Goal: Information Seeking & Learning: Learn about a topic

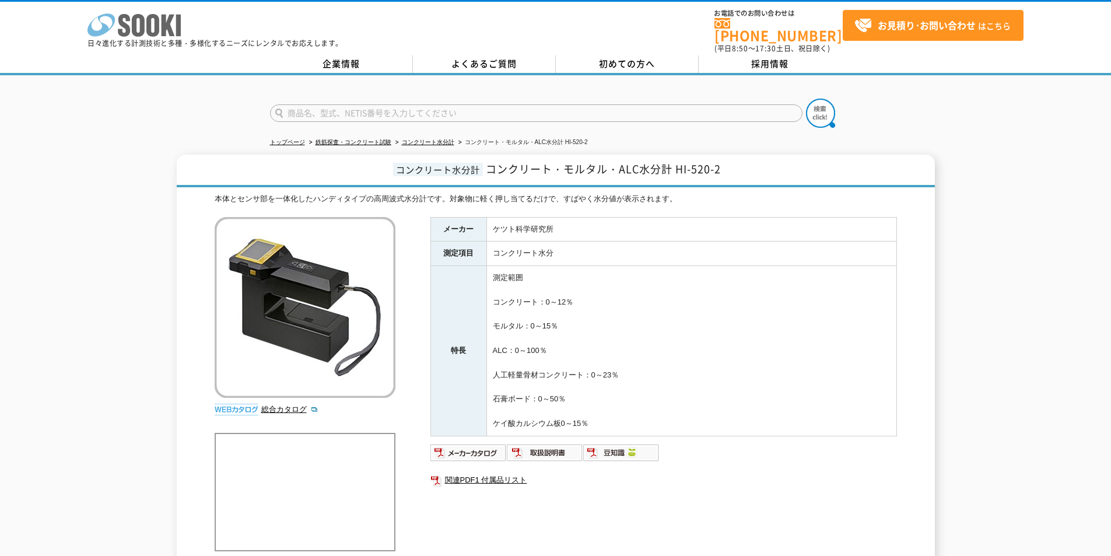
click at [149, 16] on icon at bounding box center [152, 25] width 13 height 23
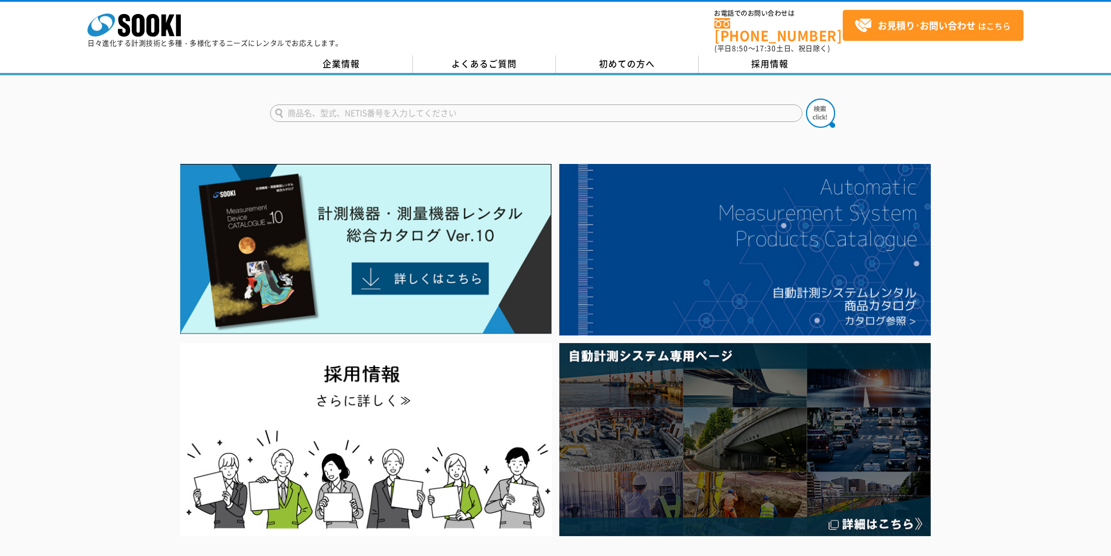
click at [495, 109] on input "text" at bounding box center [536, 112] width 533 height 17
type input "3157"
click at [829, 112] on img at bounding box center [820, 113] width 29 height 29
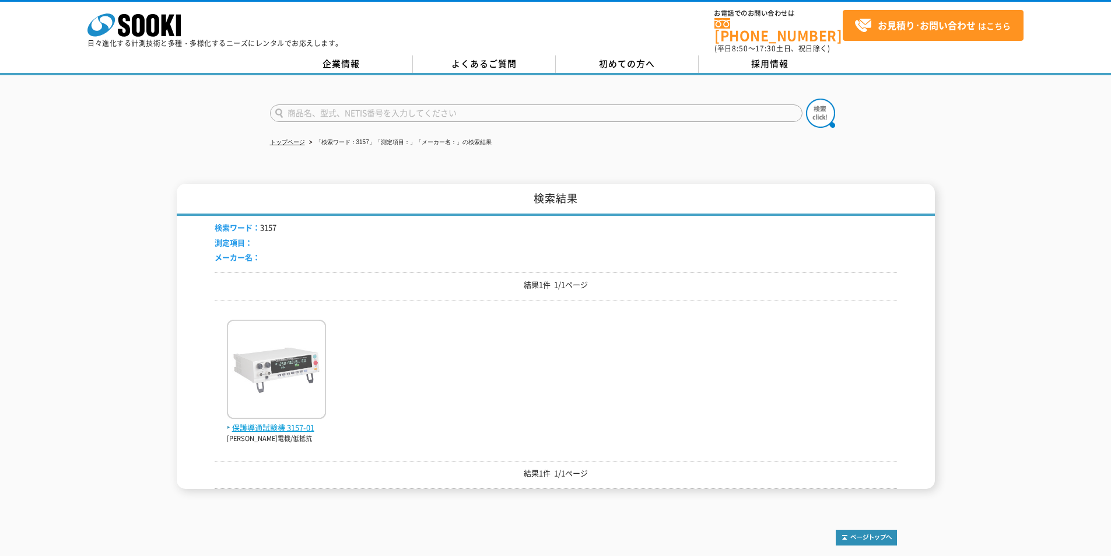
click at [292, 407] on img at bounding box center [276, 371] width 99 height 102
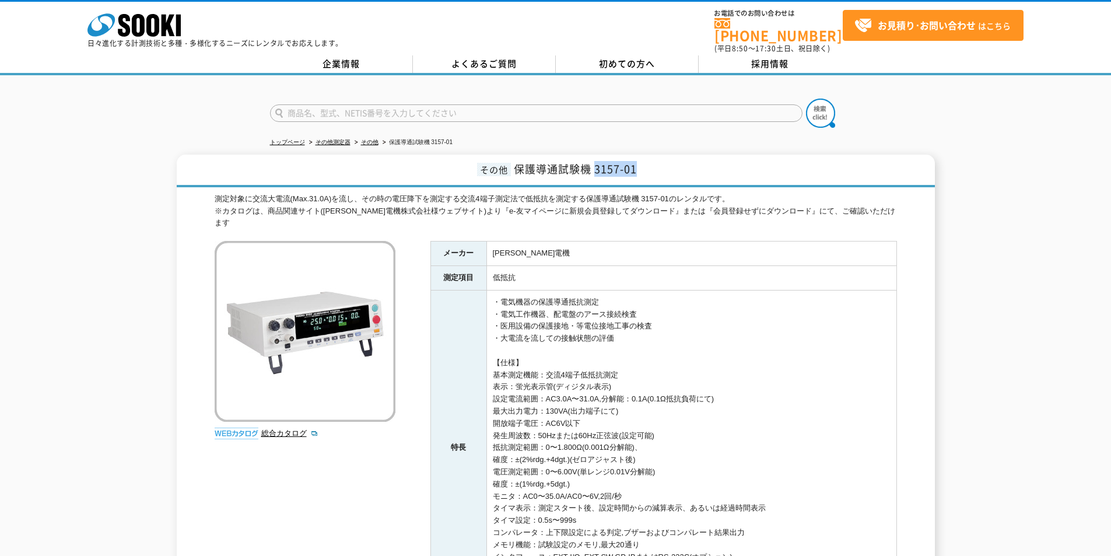
drag, startPoint x: 594, startPoint y: 160, endPoint x: 663, endPoint y: 150, distance: 69.0
click at [663, 155] on h1 "その他 保護導通試験機 3157-01" at bounding box center [556, 171] width 758 height 33
copy span "3157-01"
click at [117, 24] on icon "株式会社 ソーキ" at bounding box center [133, 24] width 93 height 23
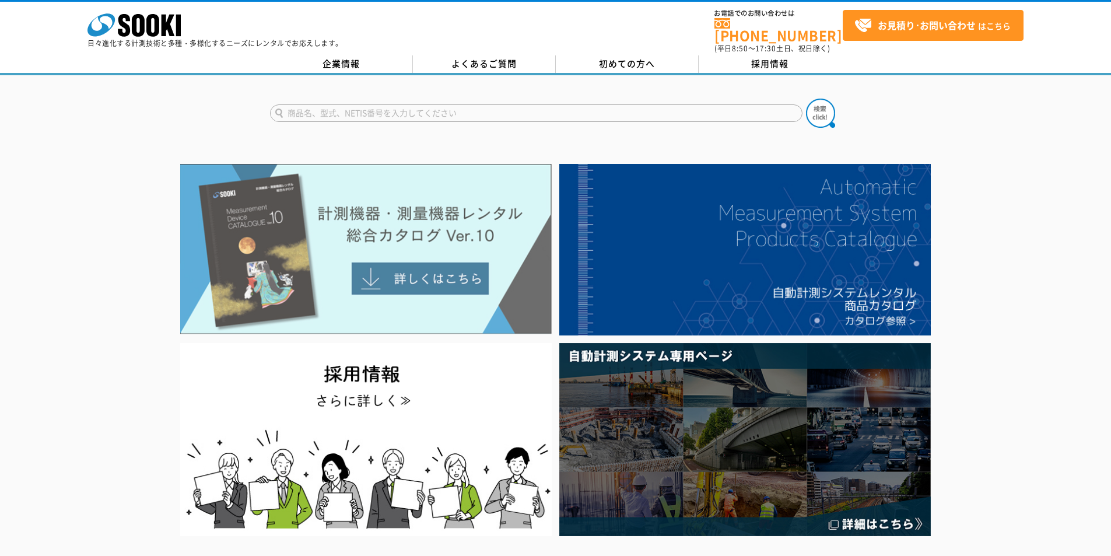
click at [475, 230] on img at bounding box center [366, 249] width 372 height 170
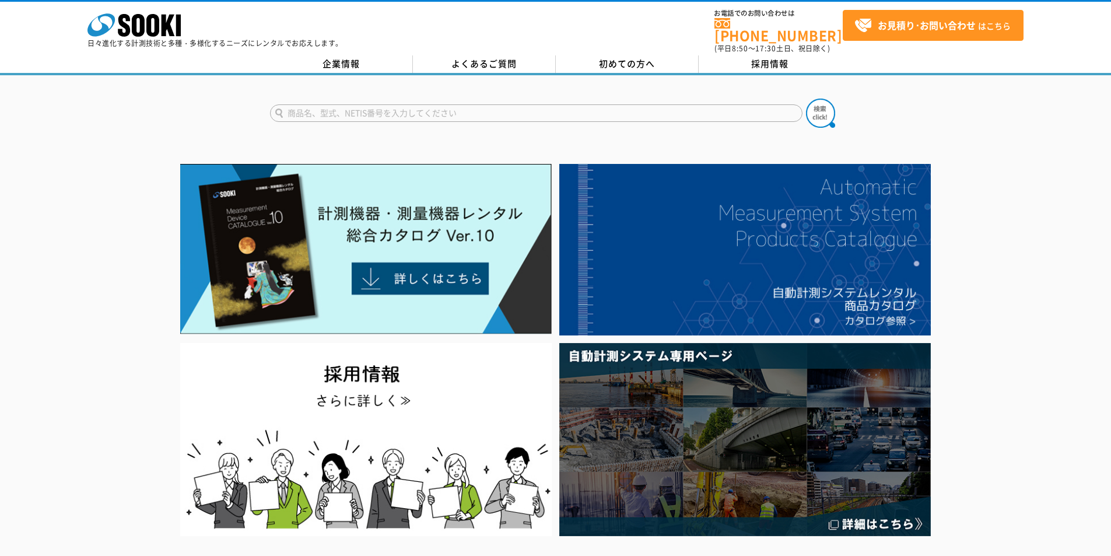
click at [451, 106] on input "text" at bounding box center [536, 112] width 533 height 17
type input "保護"
click at [829, 101] on img at bounding box center [820, 113] width 29 height 29
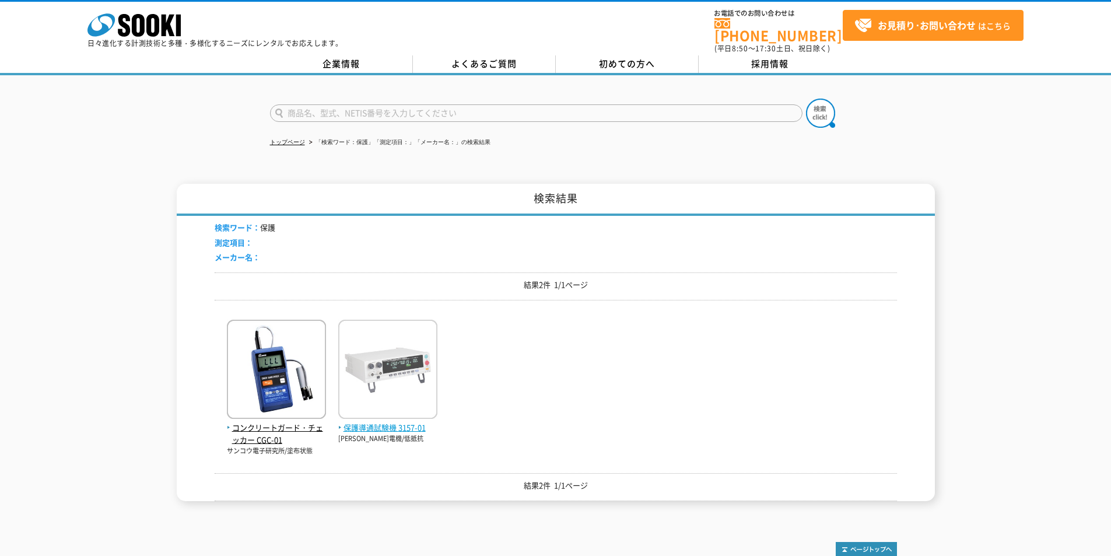
click at [367, 422] on span "保護導通試験機 3157-01" at bounding box center [387, 428] width 99 height 12
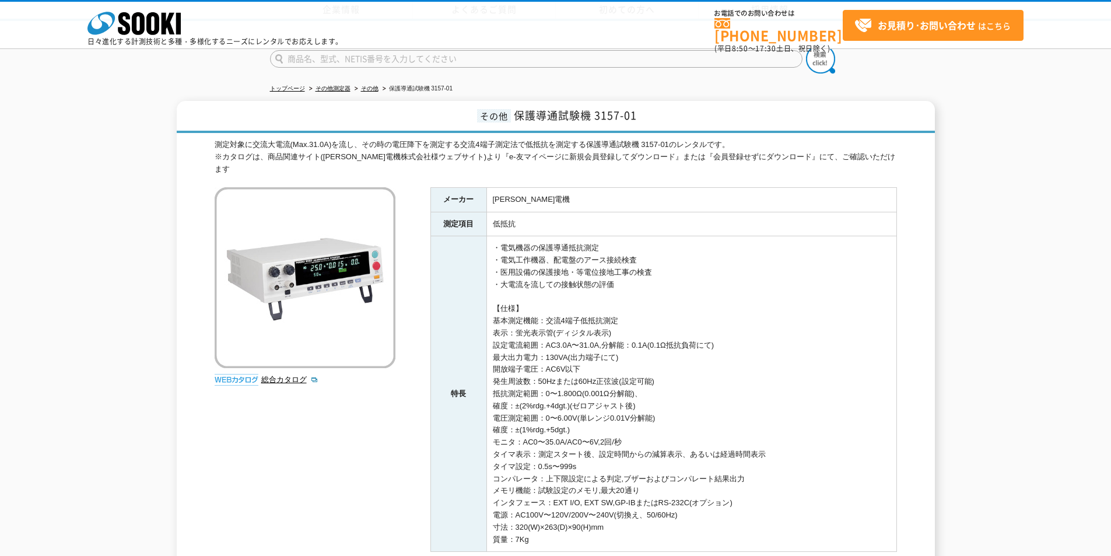
scroll to position [224, 0]
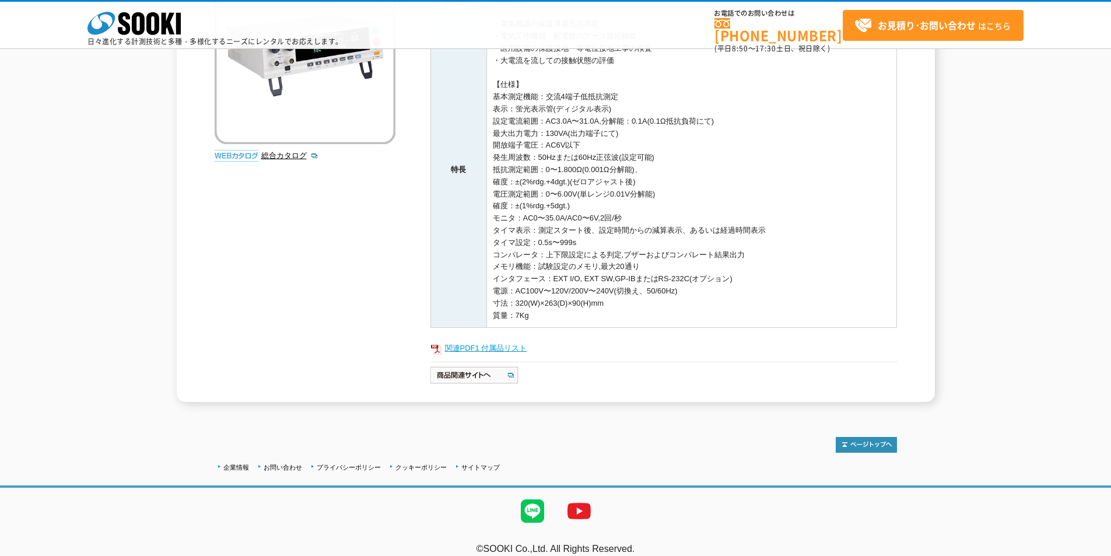
click at [478, 341] on link "関連PDF1 付属品リスト" at bounding box center [663, 348] width 467 height 15
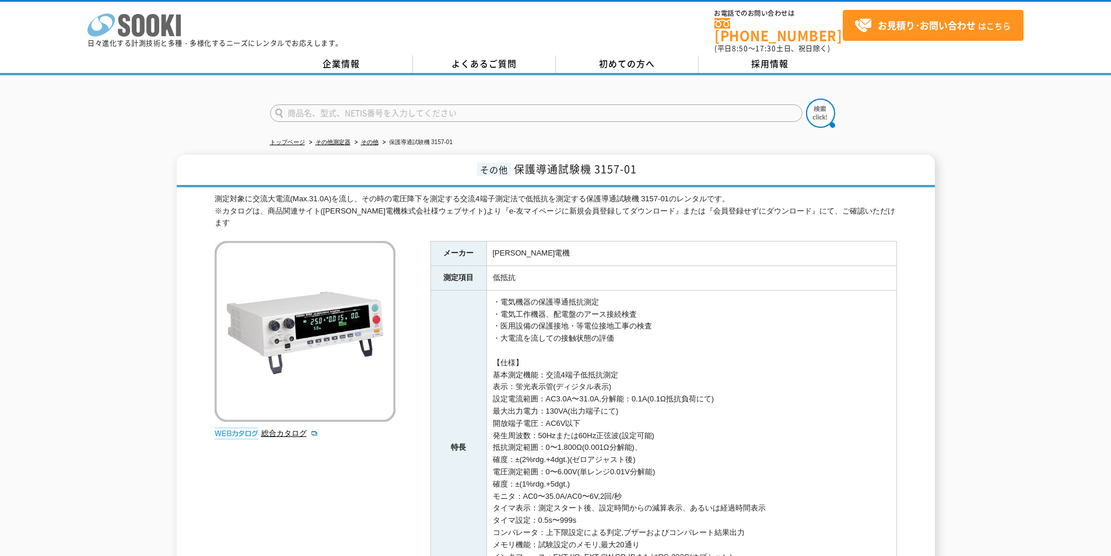
click at [163, 29] on polygon at bounding box center [168, 26] width 13 height 22
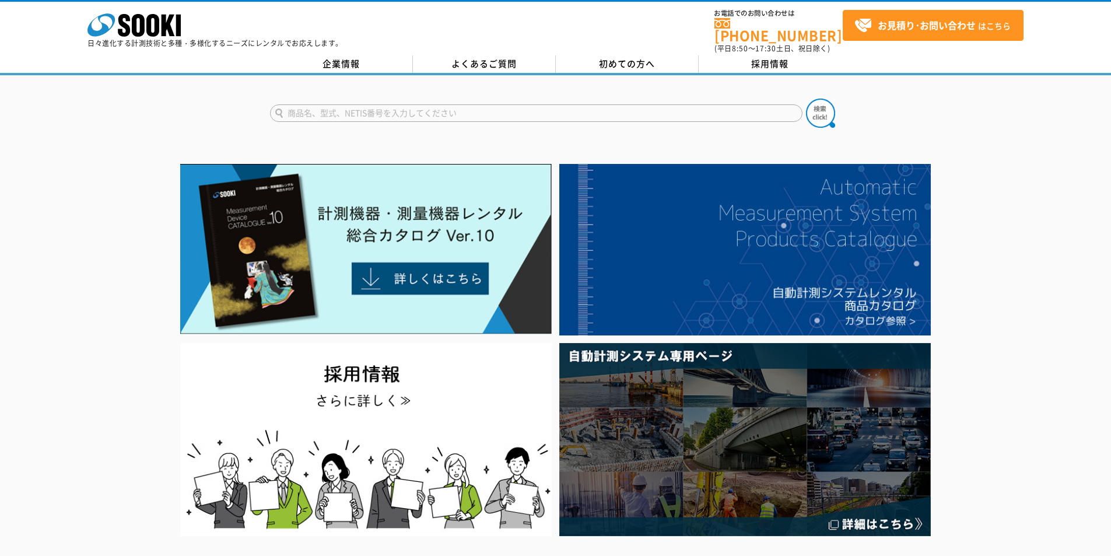
click at [643, 112] on input "text" at bounding box center [536, 112] width 533 height 17
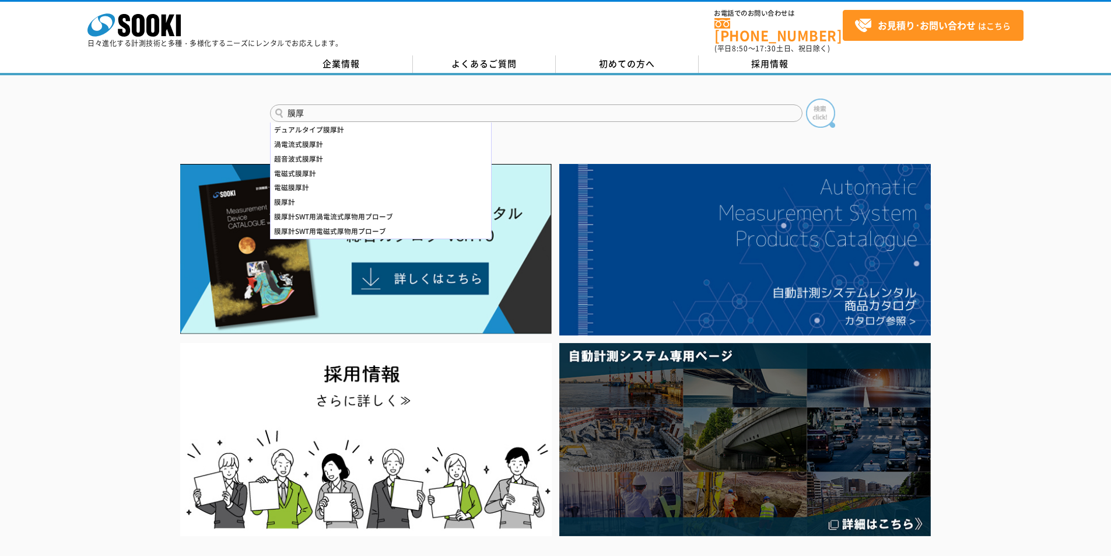
type input "膜厚"
click at [826, 99] on img at bounding box center [820, 113] width 29 height 29
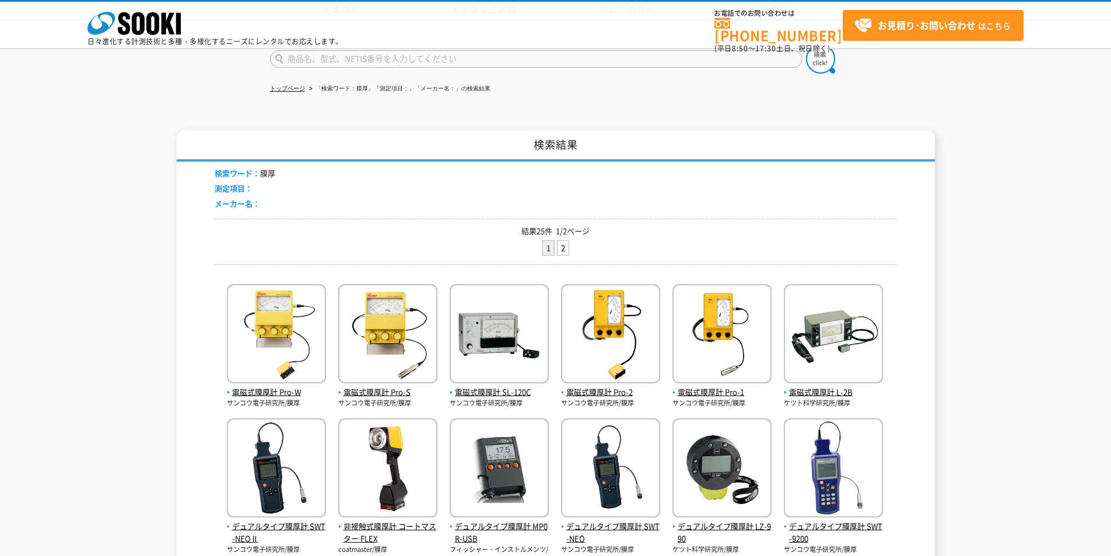
scroll to position [233, 0]
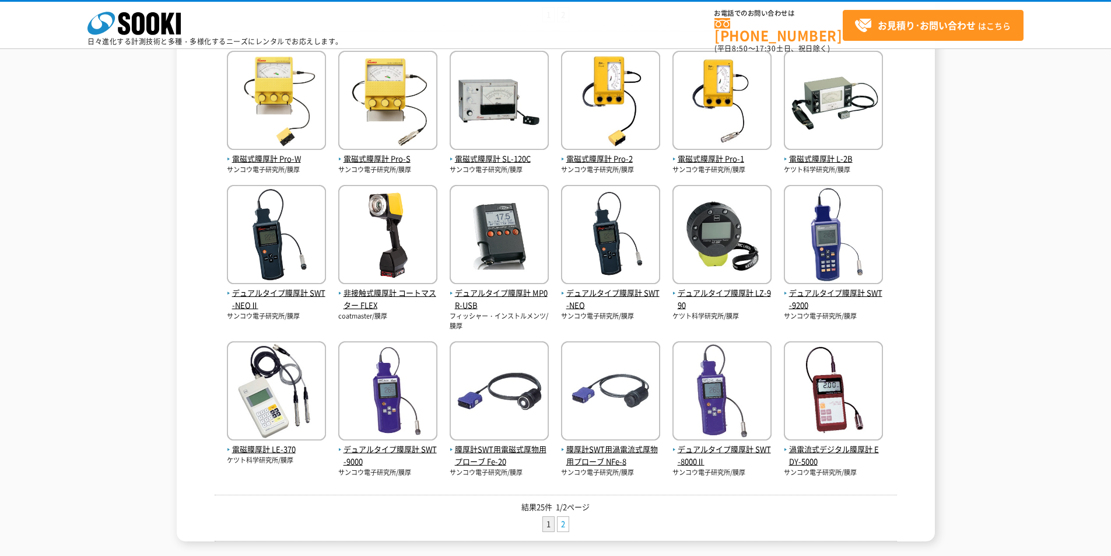
click at [564, 523] on link "2" at bounding box center [563, 524] width 11 height 15
click at [148, 29] on icon at bounding box center [152, 23] width 13 height 23
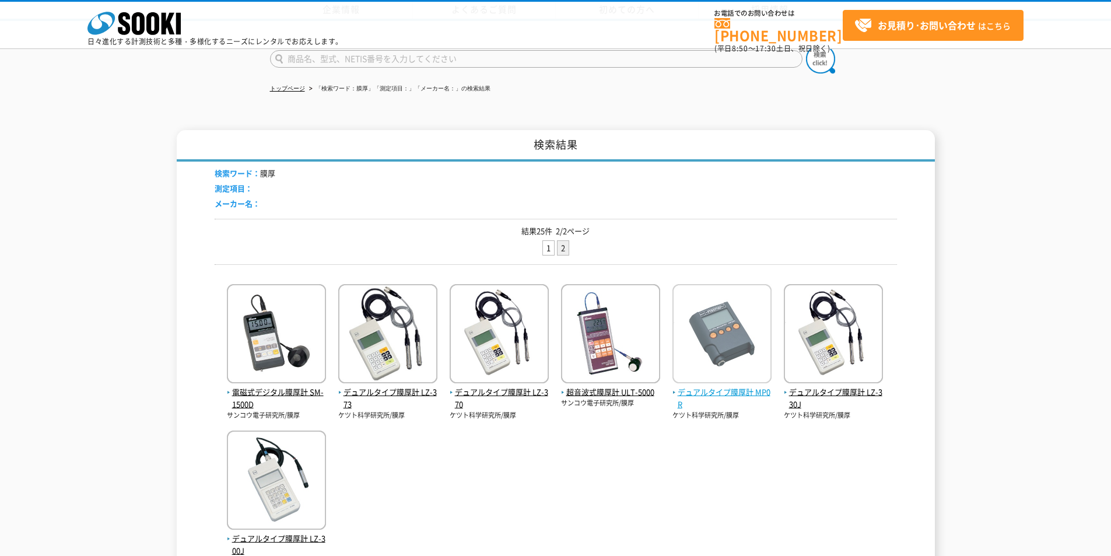
scroll to position [156, 0]
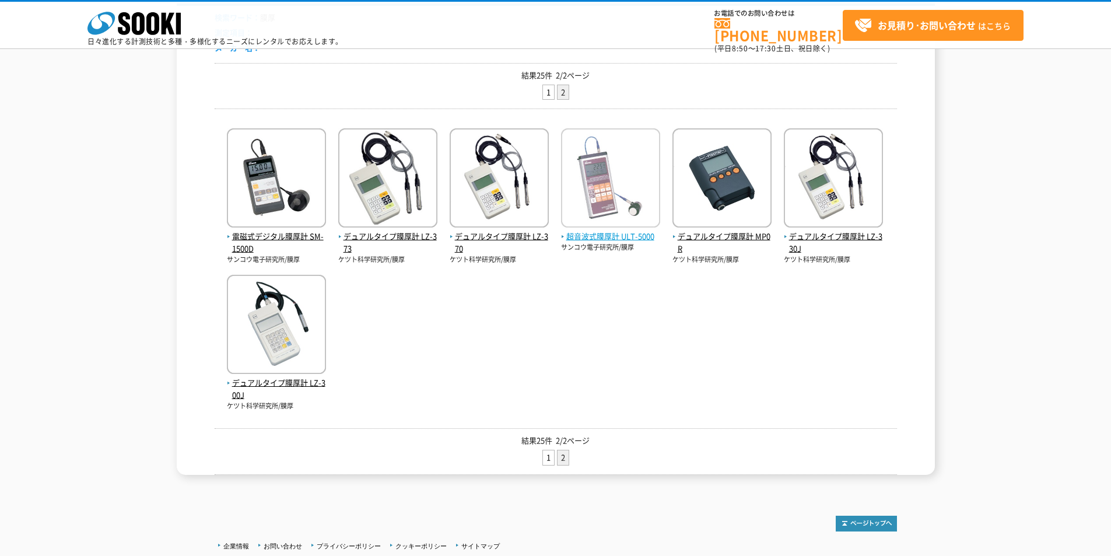
click at [626, 235] on span "超音波式膜厚計 ULT-5000" at bounding box center [610, 236] width 99 height 12
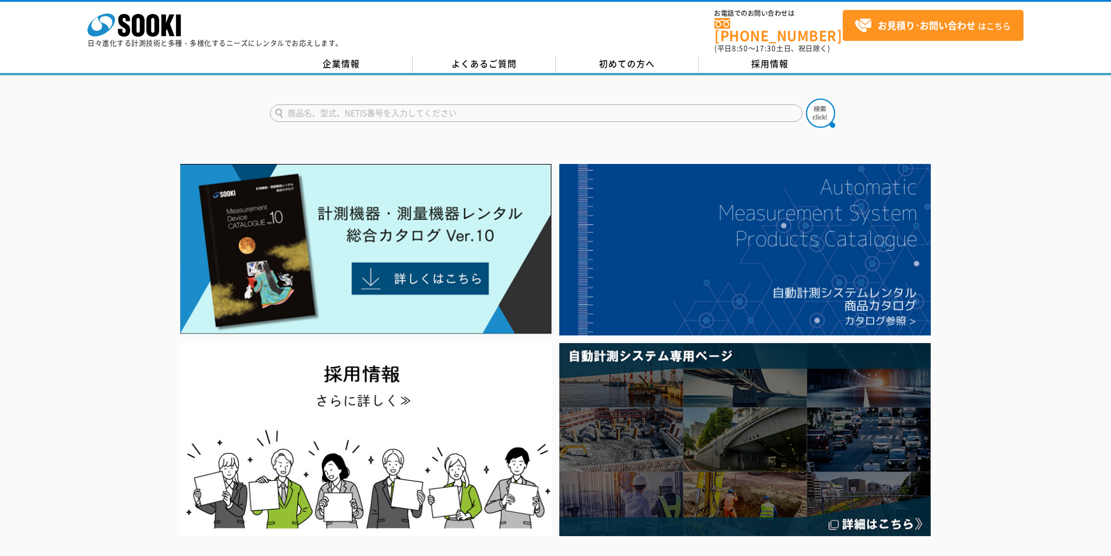
click at [492, 104] on input "text" at bounding box center [536, 112] width 533 height 17
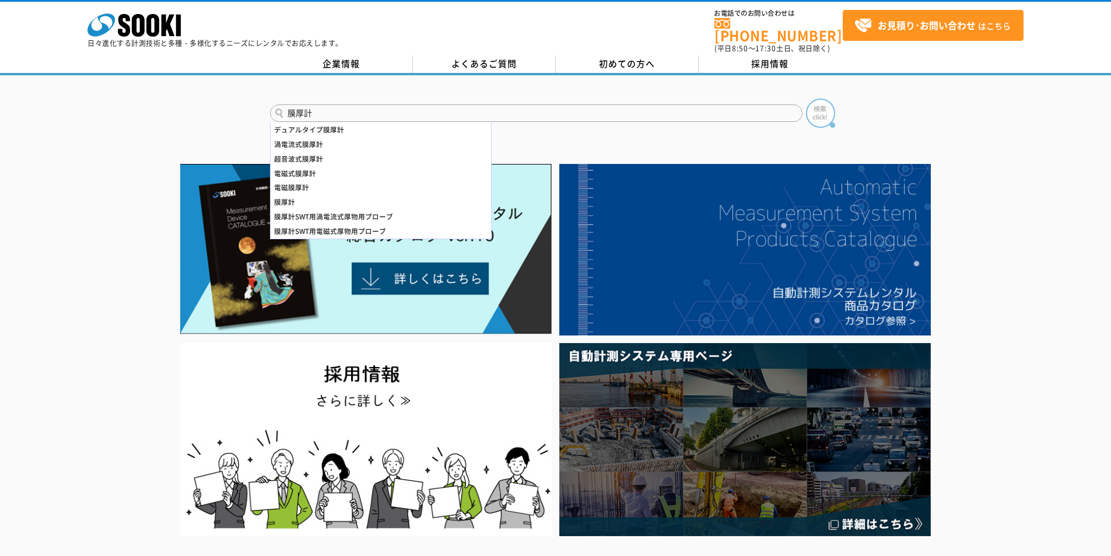
type input "膜厚計"
click at [827, 106] on img at bounding box center [820, 113] width 29 height 29
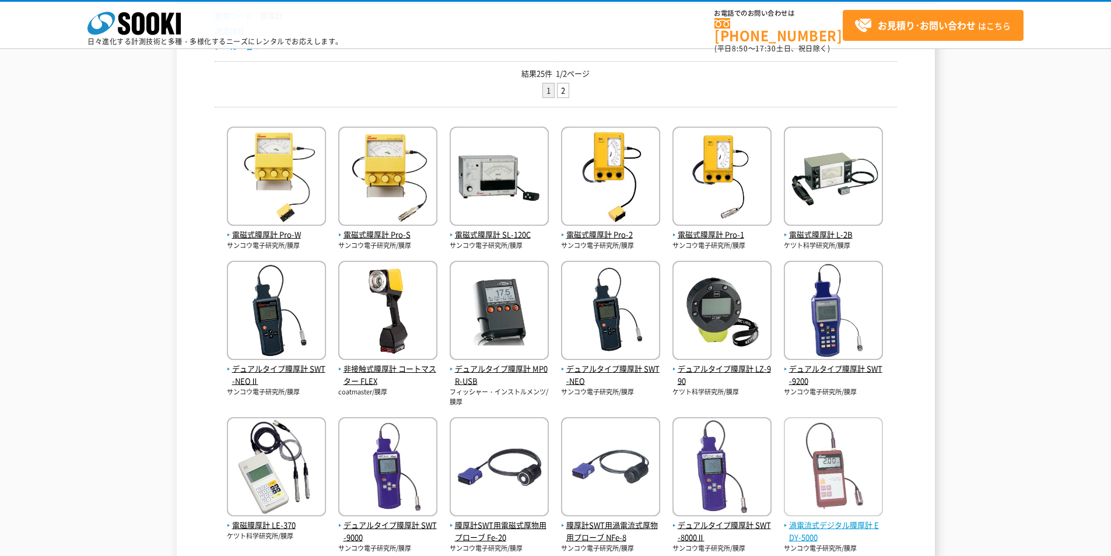
scroll to position [313, 0]
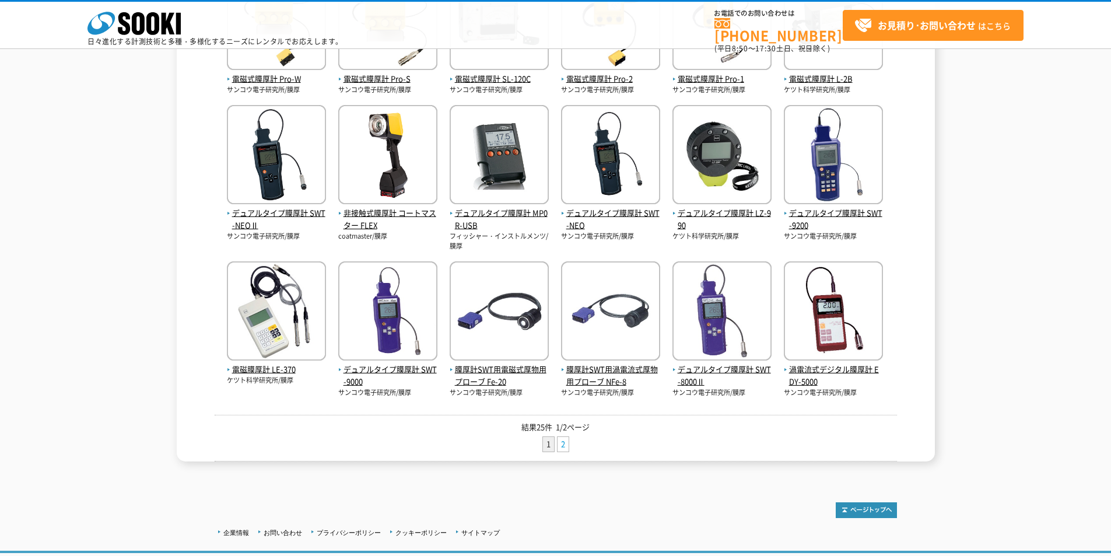
click at [563, 447] on link "2" at bounding box center [563, 444] width 11 height 15
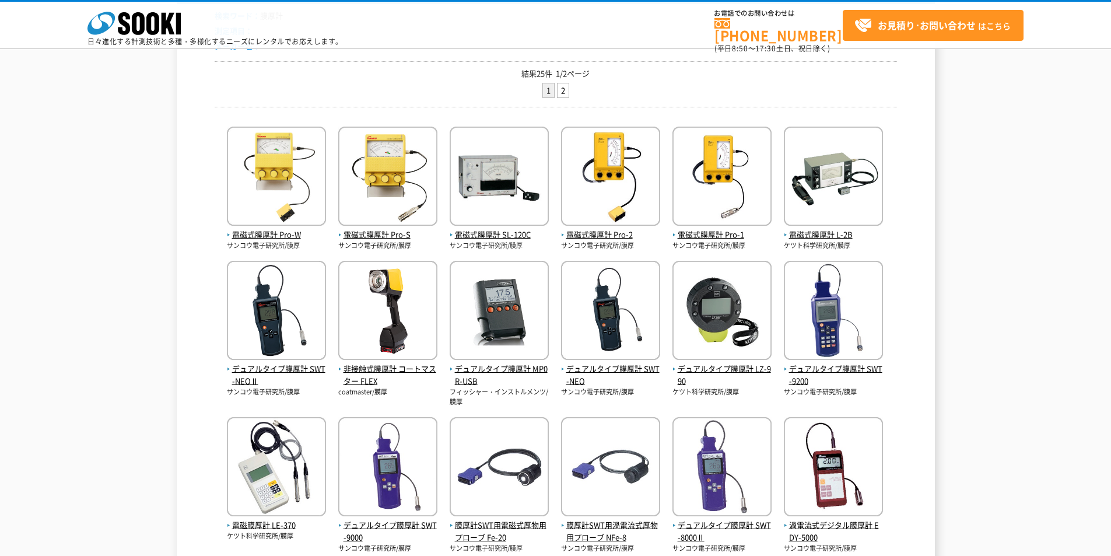
scroll to position [235, 0]
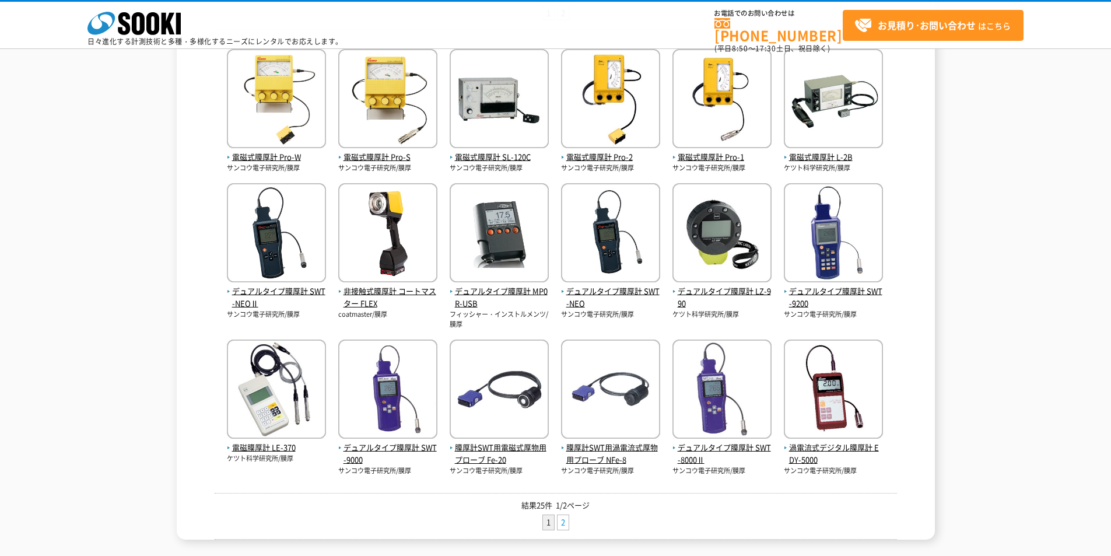
click at [567, 524] on link "2" at bounding box center [563, 522] width 11 height 15
click at [562, 524] on link "2" at bounding box center [563, 522] width 11 height 15
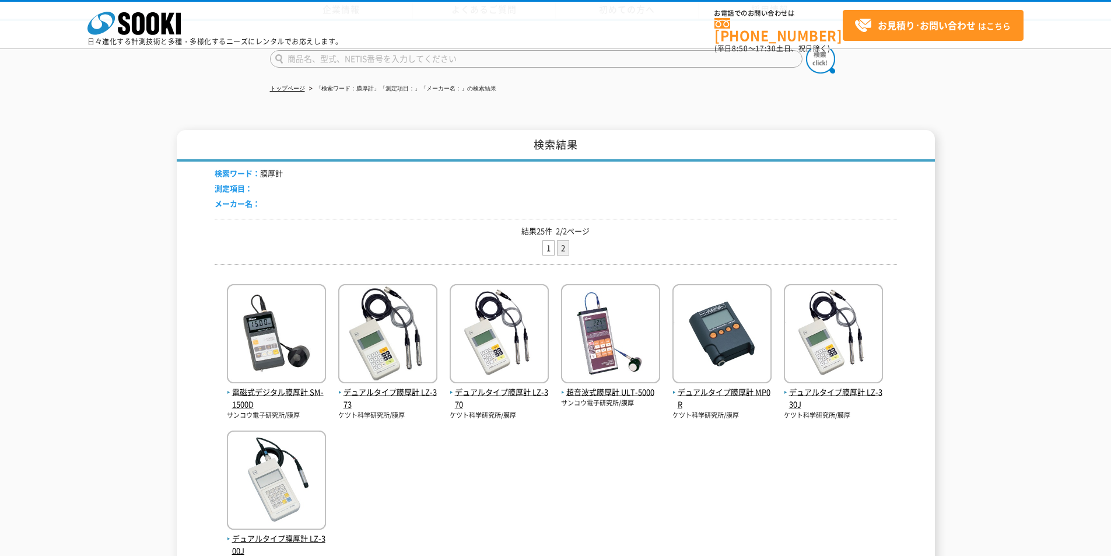
scroll to position [156, 0]
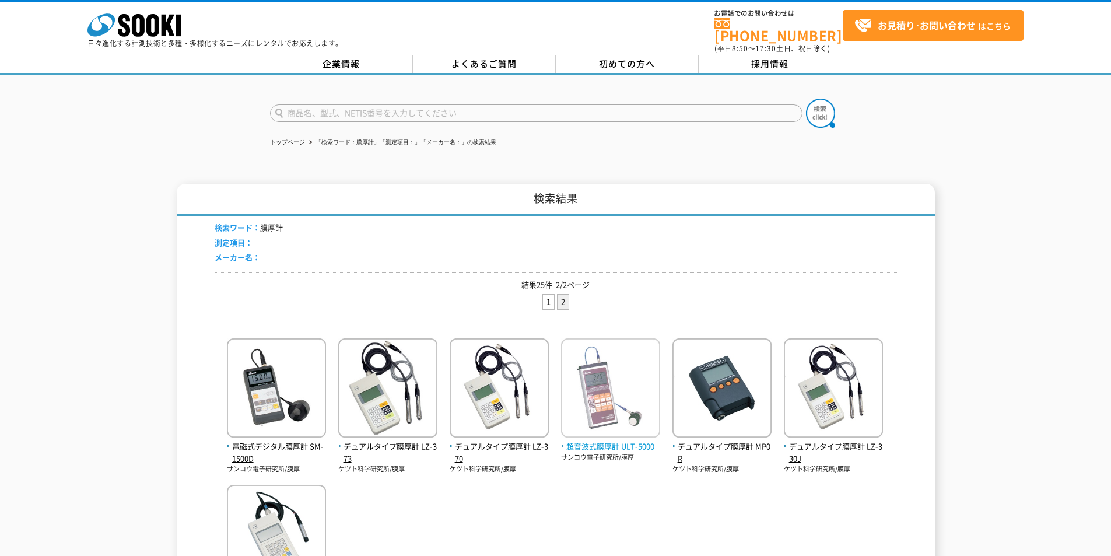
click at [598, 441] on span "超音波式膜厚計 ULT-5000" at bounding box center [610, 446] width 99 height 12
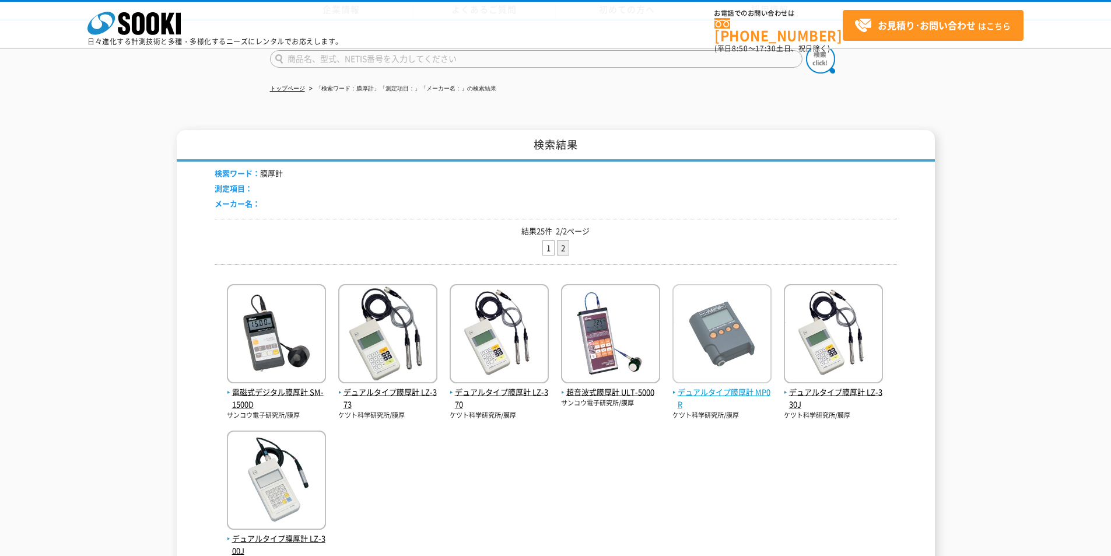
scroll to position [233, 0]
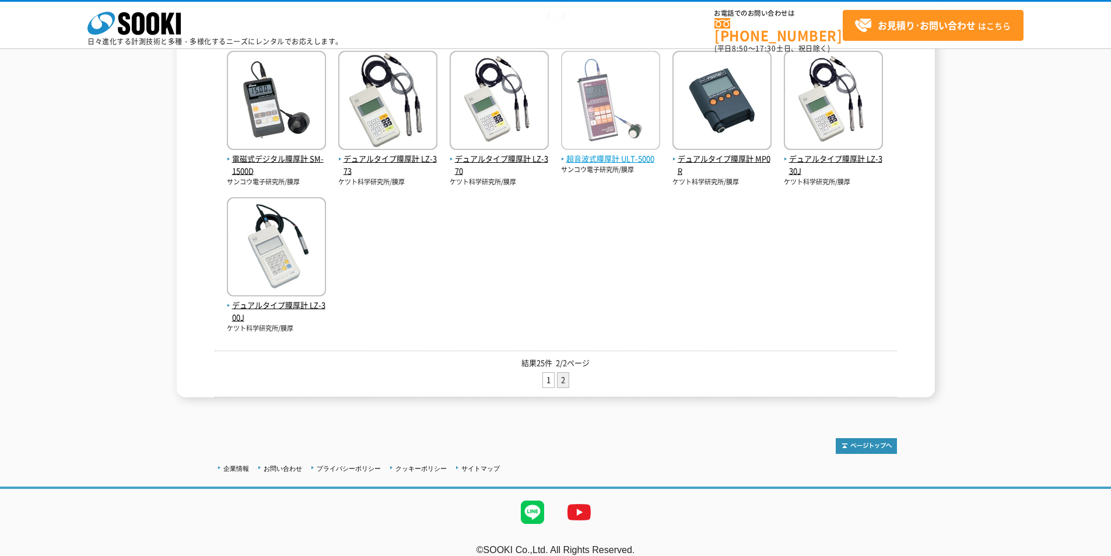
click at [597, 156] on span "超音波式膜厚計 ULT-5000" at bounding box center [610, 159] width 99 height 12
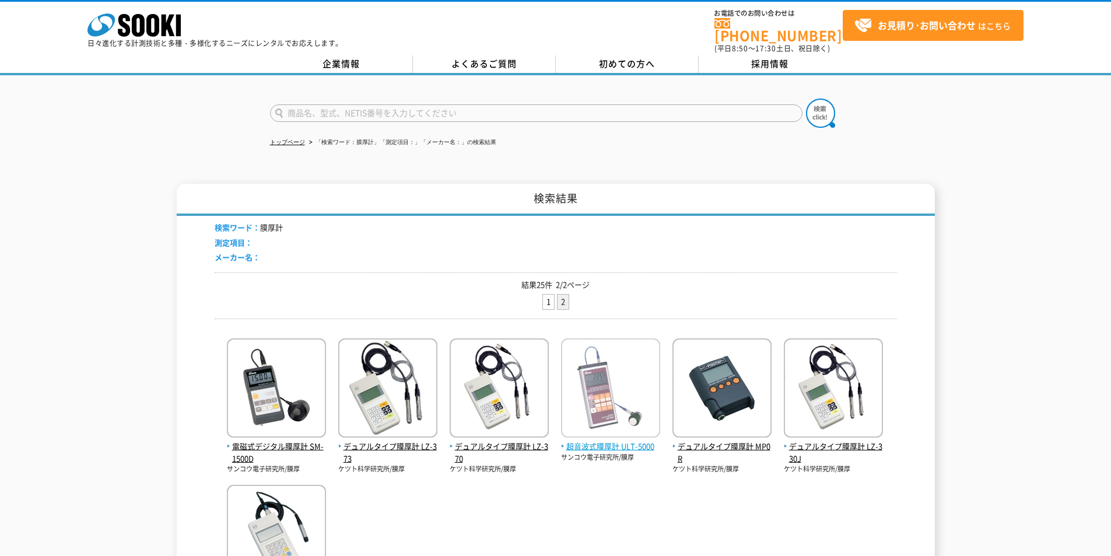
click at [637, 431] on img at bounding box center [610, 389] width 99 height 102
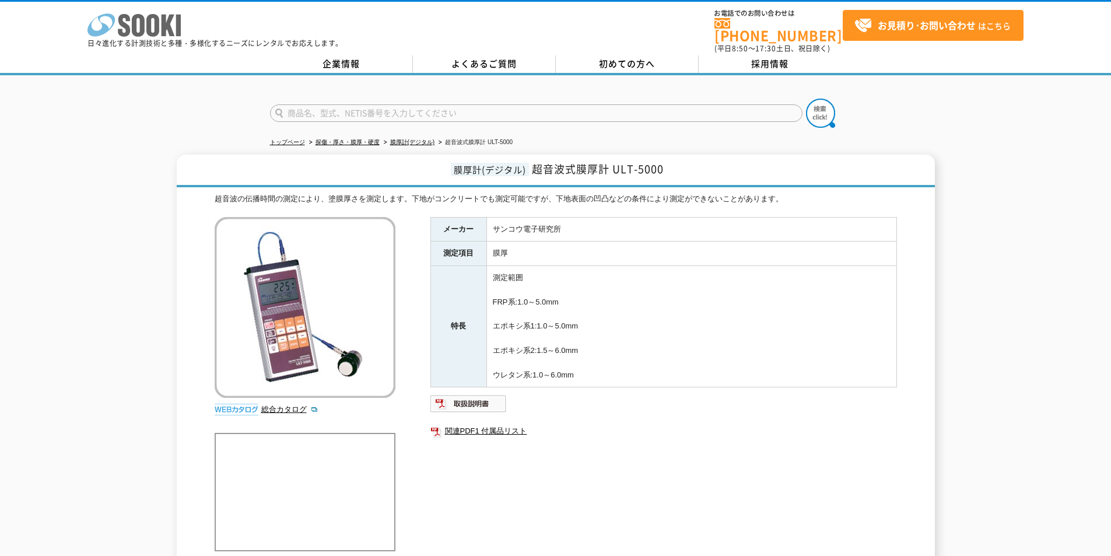
click at [125, 17] on icon at bounding box center [124, 25] width 12 height 23
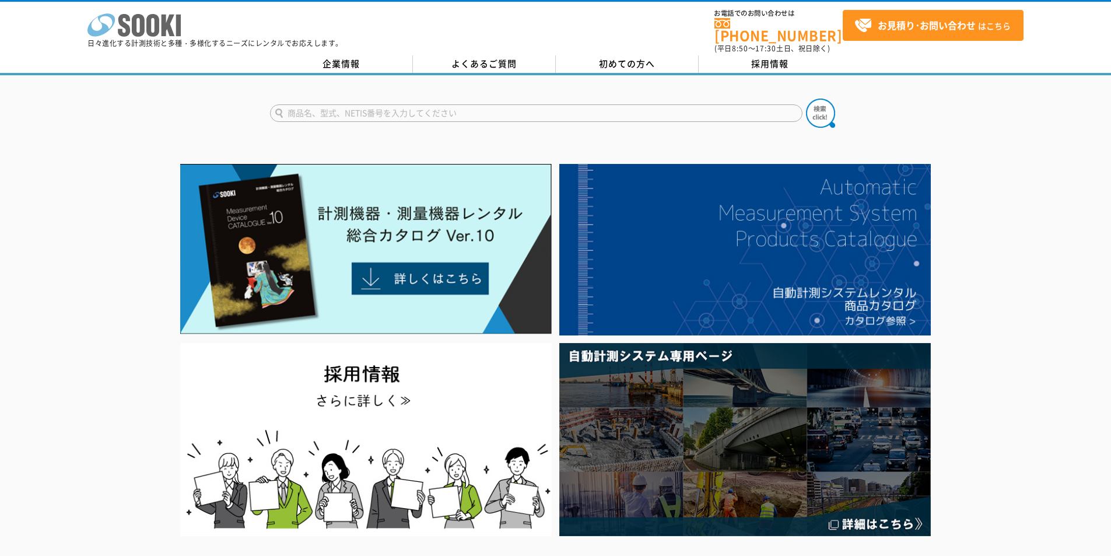
click at [166, 30] on polygon at bounding box center [168, 26] width 13 height 22
click at [185, 24] on div "株式会社 ソーキ spMenu 日々進化する計測技術と多種・多様化するニーズにレンタルでお応えします。" at bounding box center [214, 27] width 255 height 39
click at [172, 27] on icon "株式会社 ソーキ" at bounding box center [133, 24] width 93 height 23
